Goal: Check status: Check status

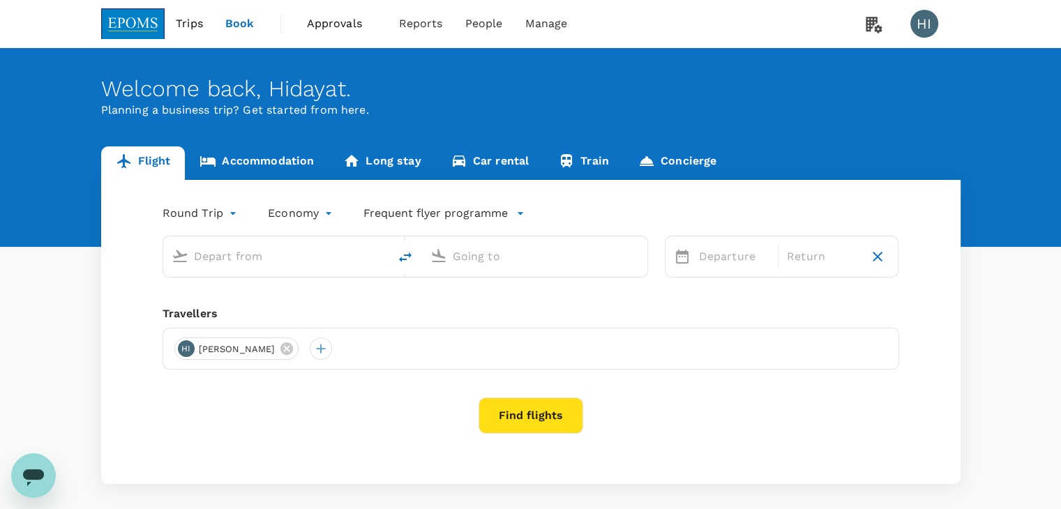
type input "Kuching Intl (KCH)"
type input "Kuala Lumpur Intl (KUL)"
type input "Kuching Intl (KCH)"
type input "Kuala Lumpur Intl (KUL)"
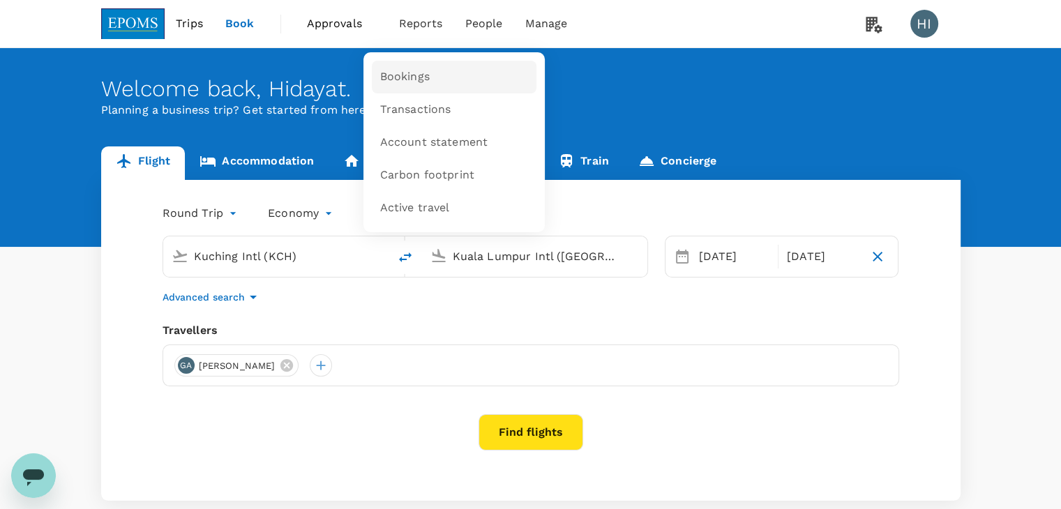
click at [408, 75] on span "Bookings" at bounding box center [405, 77] width 50 height 16
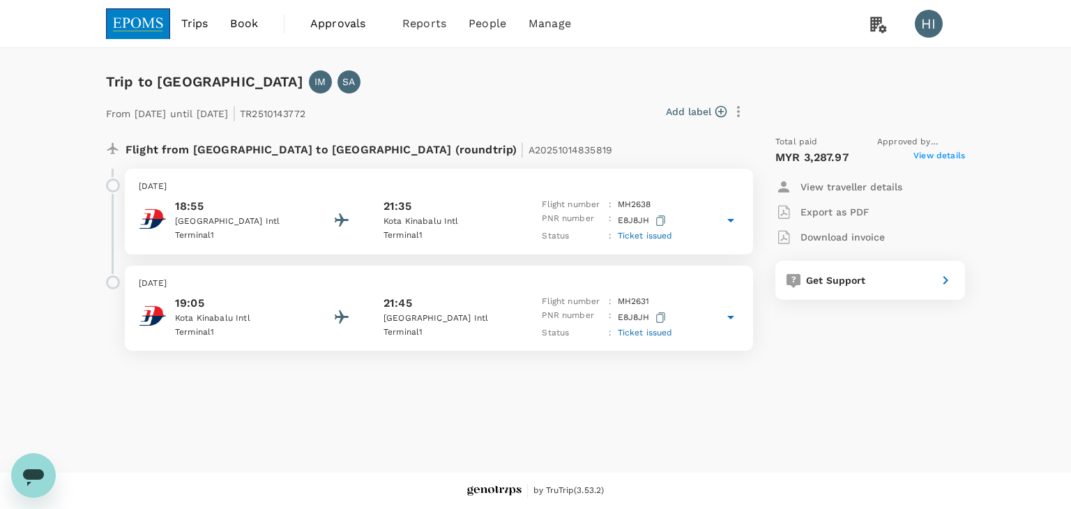
click at [732, 218] on icon at bounding box center [731, 220] width 17 height 17
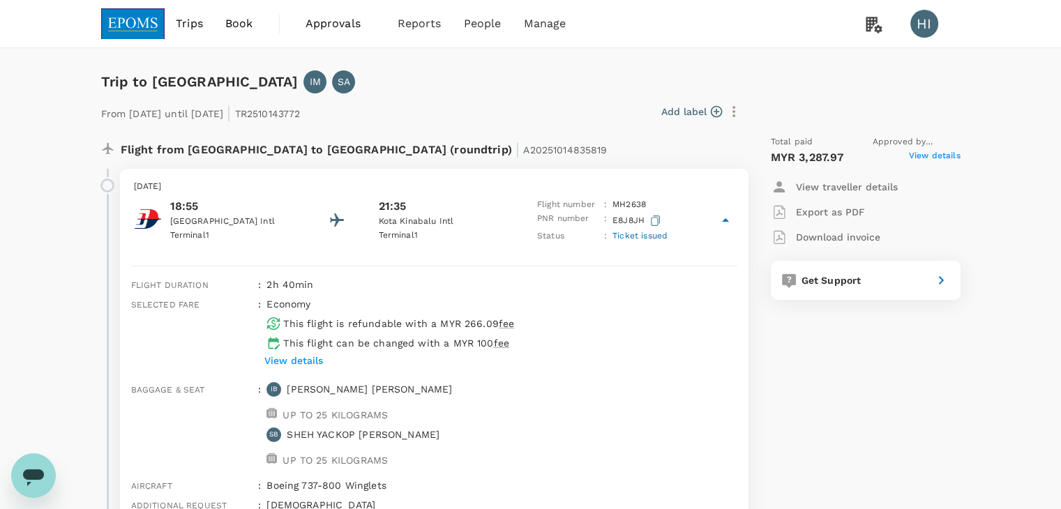
click at [922, 159] on span "View details" at bounding box center [935, 157] width 52 height 17
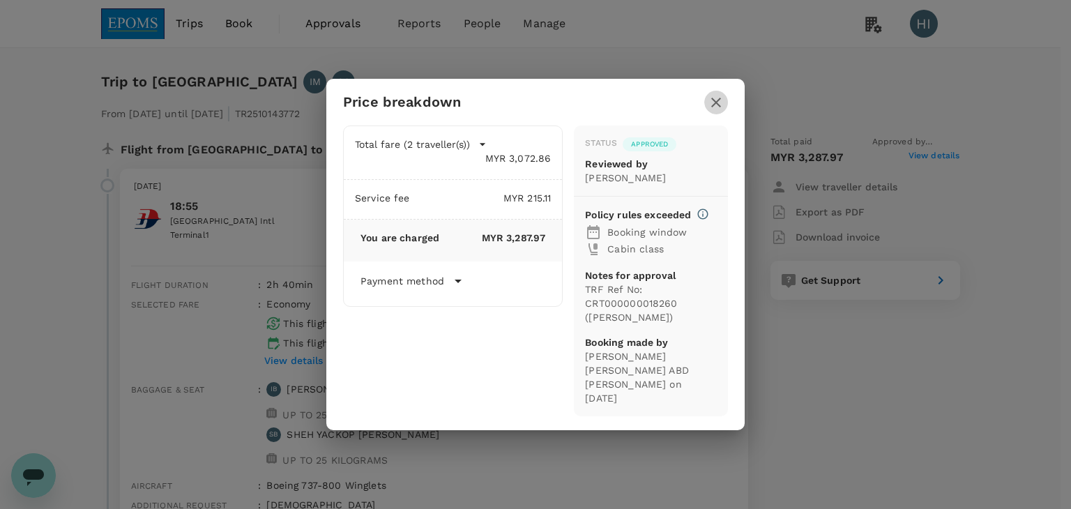
click at [716, 98] on icon "button" at bounding box center [716, 102] width 17 height 17
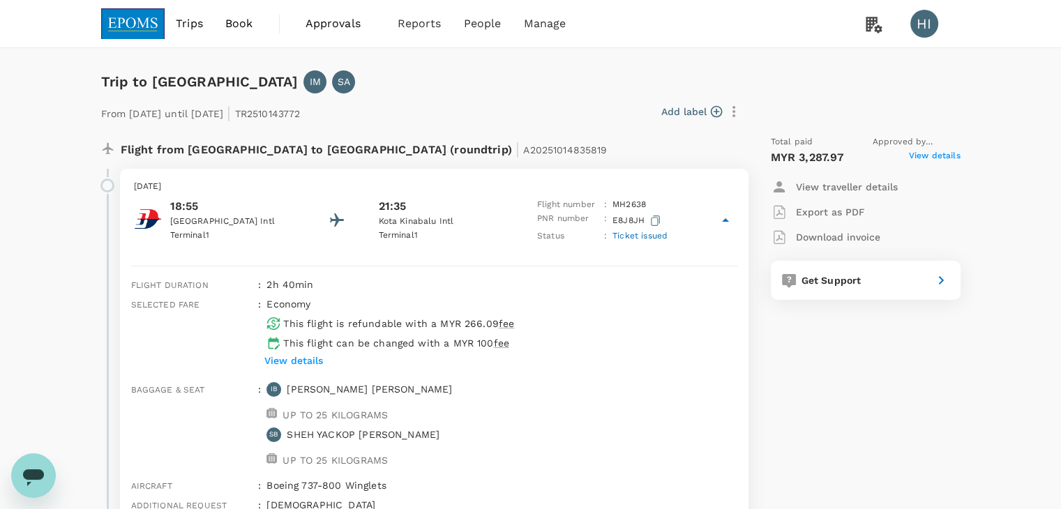
click at [935, 157] on span "View details" at bounding box center [935, 157] width 52 height 17
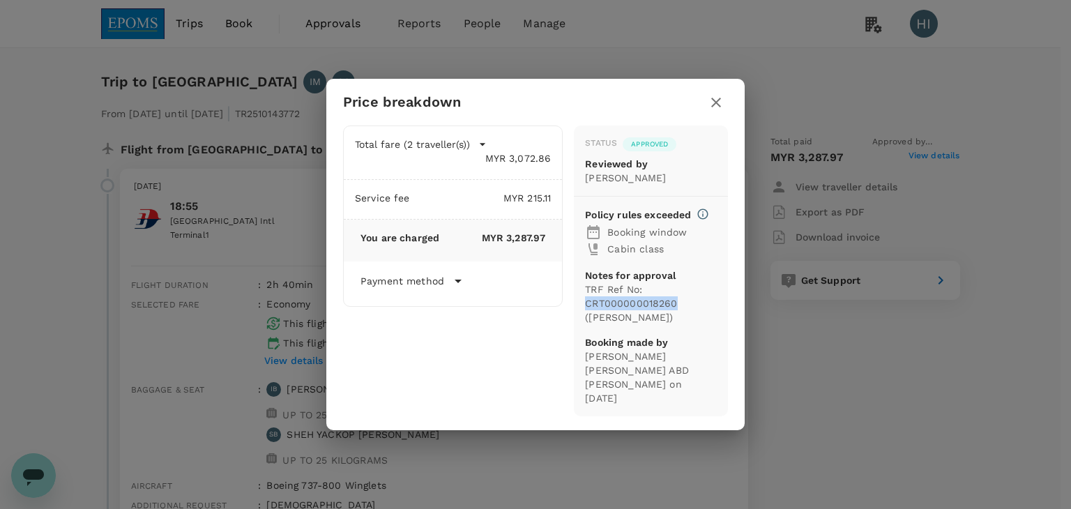
drag, startPoint x: 586, startPoint y: 309, endPoint x: 675, endPoint y: 308, distance: 89.3
click at [675, 308] on p "TRF Ref No: CRT000000018260 ([PERSON_NAME])" at bounding box center [651, 303] width 132 height 42
copy p "CRT000000018260"
click at [716, 98] on icon "button" at bounding box center [716, 103] width 10 height 10
